Goal: Task Accomplishment & Management: Manage account settings

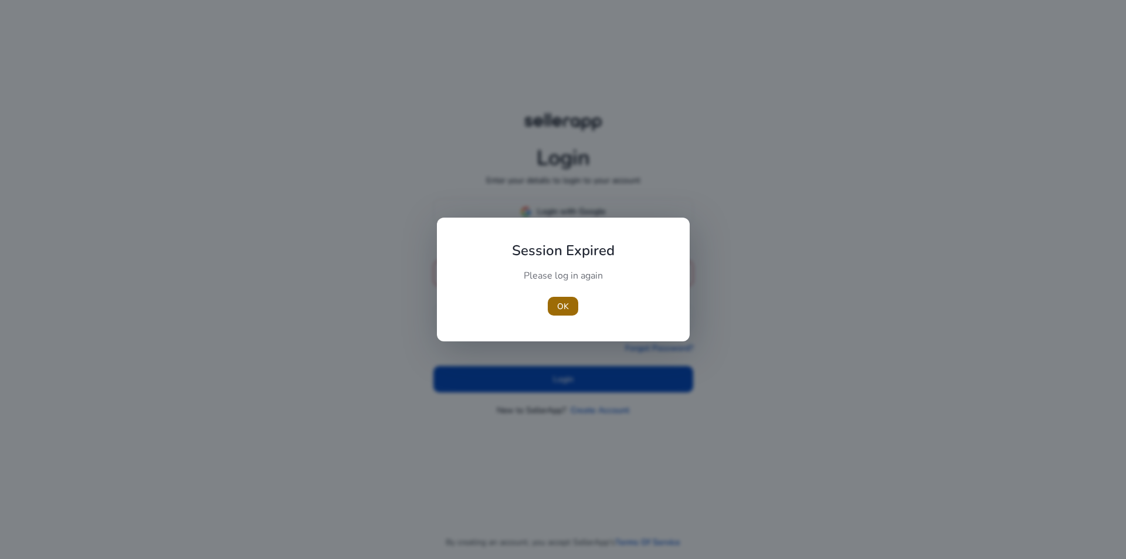
click at [569, 299] on span "button" at bounding box center [563, 306] width 30 height 28
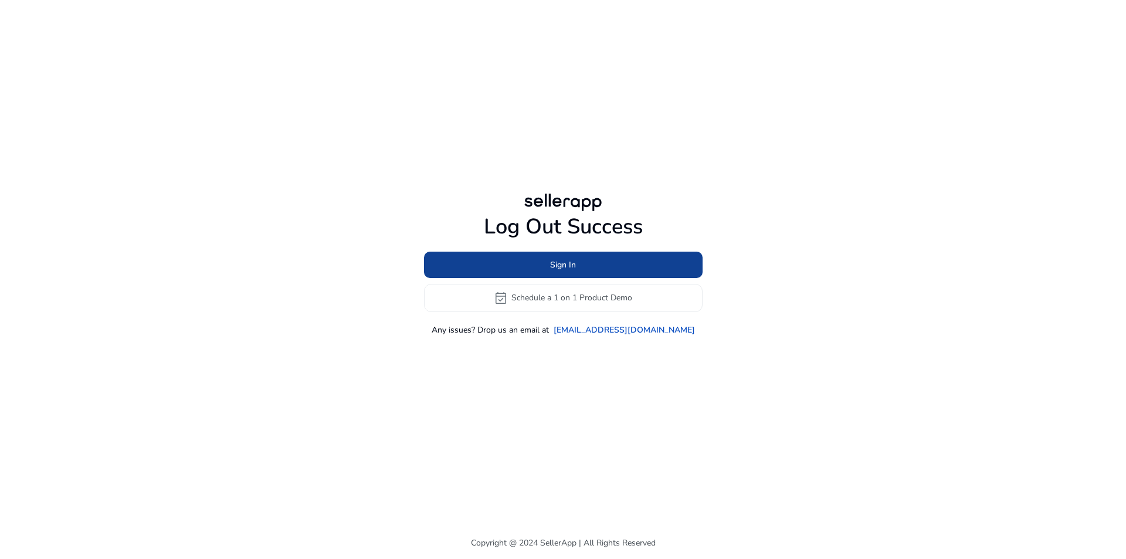
click at [562, 264] on span "Sign In" at bounding box center [563, 265] width 26 height 12
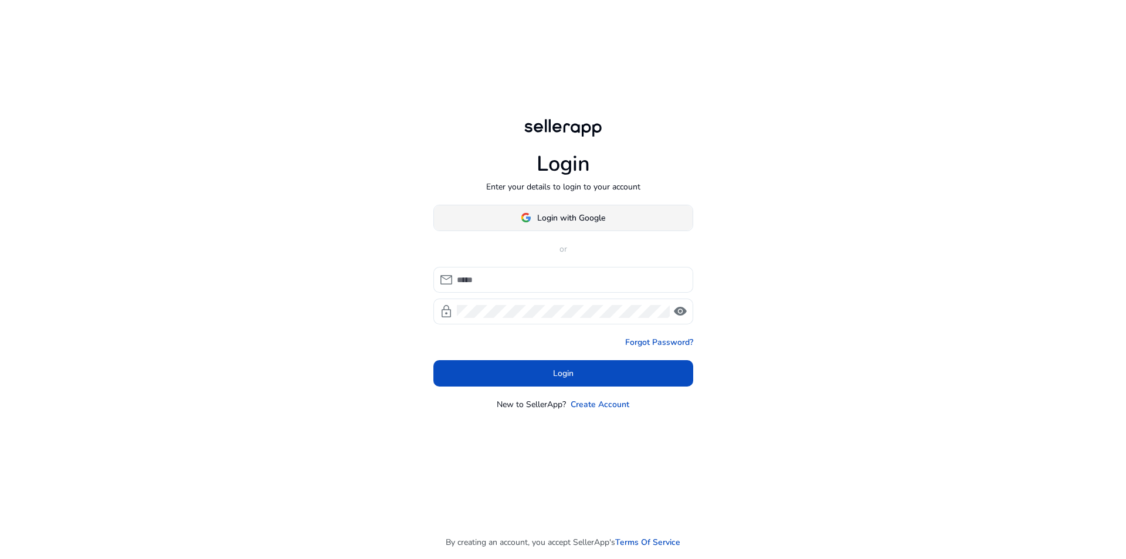
click at [570, 222] on span "Login with Google" at bounding box center [571, 218] width 68 height 12
